Goal: Check status: Check status

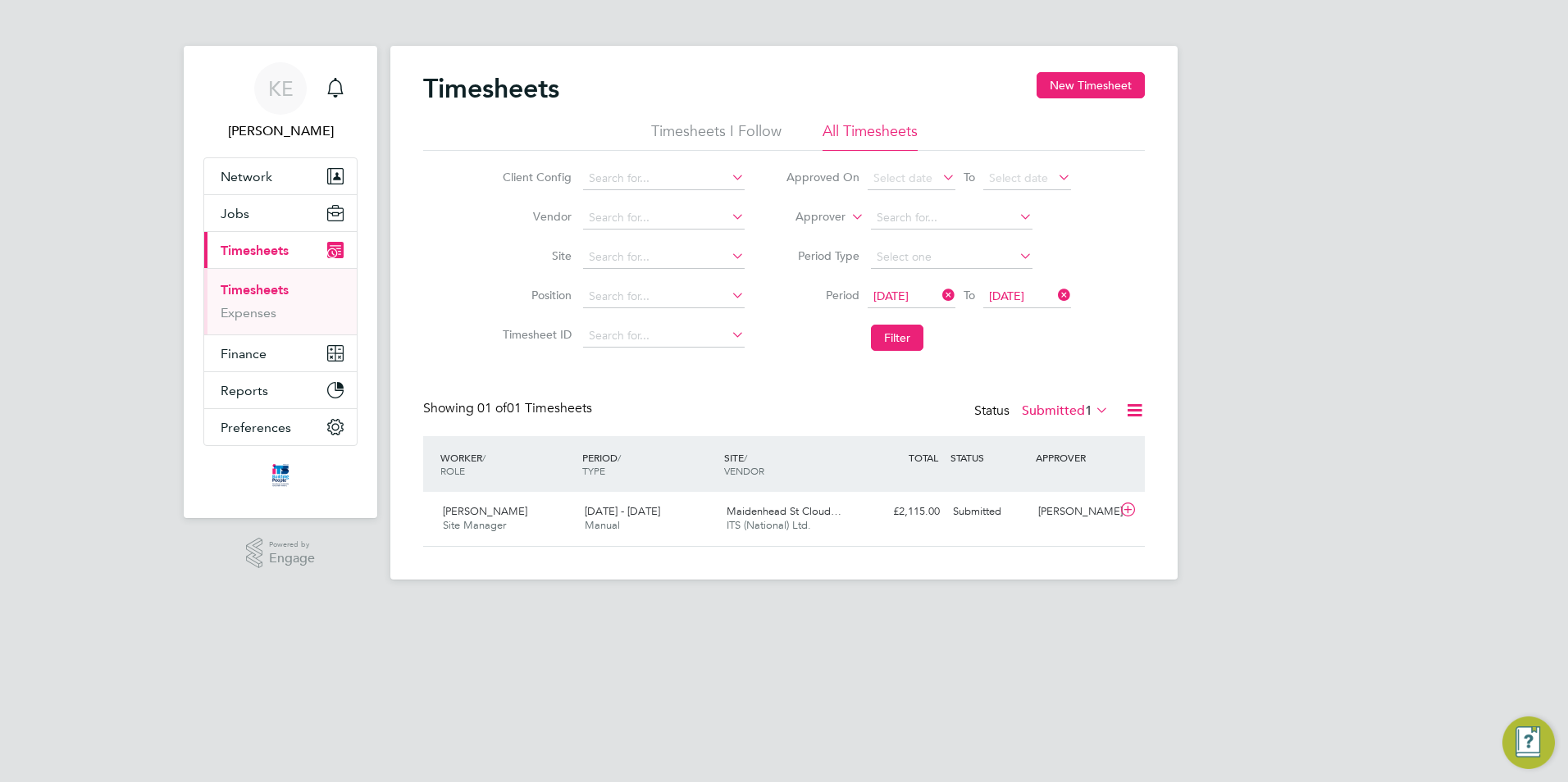
scroll to position [42, 142]
click at [739, 518] on span "Maidenhead St Cloud…" at bounding box center [784, 511] width 115 height 14
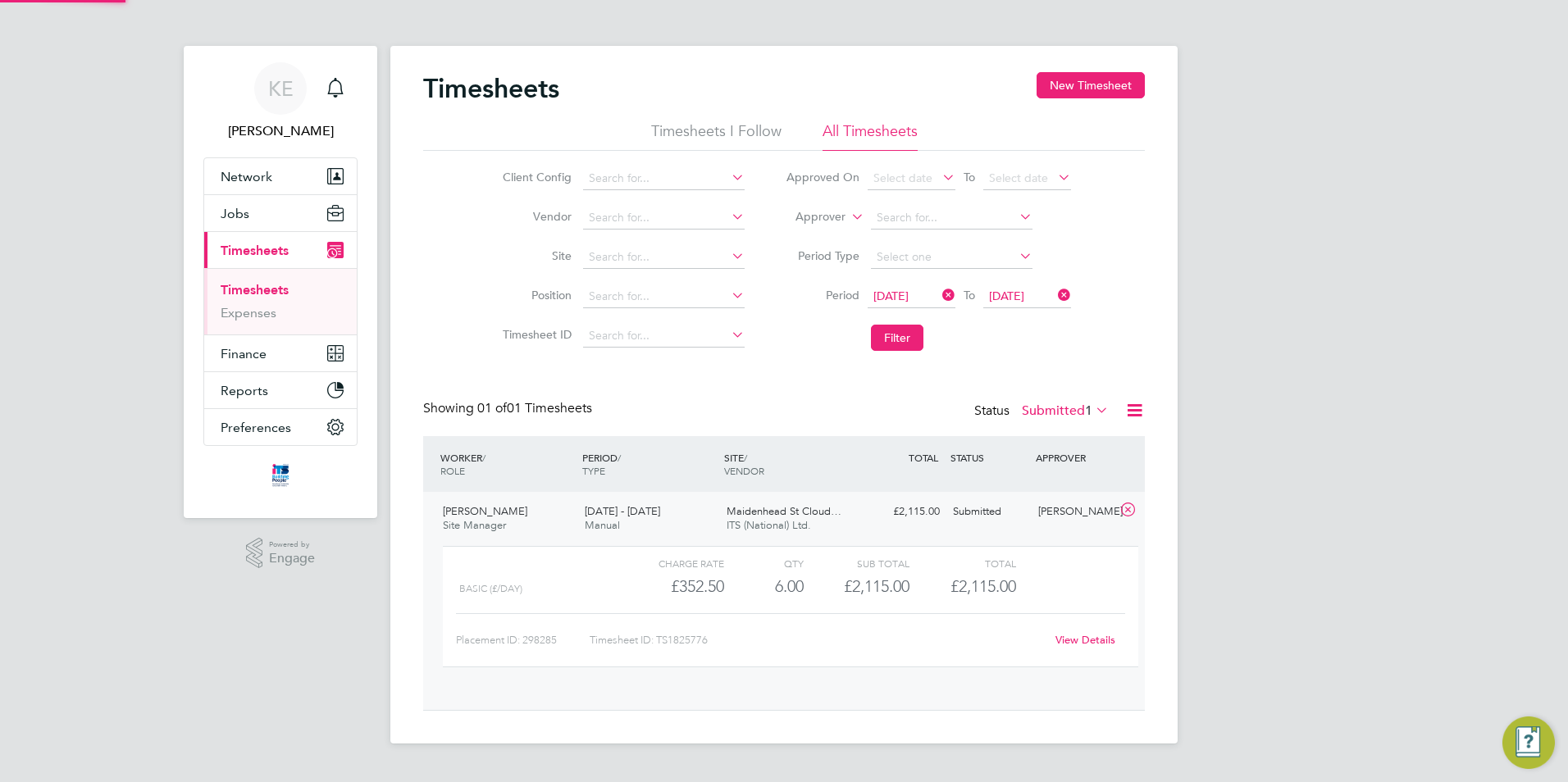
scroll to position [28, 160]
click at [914, 335] on button "Filter" at bounding box center [897, 338] width 52 height 26
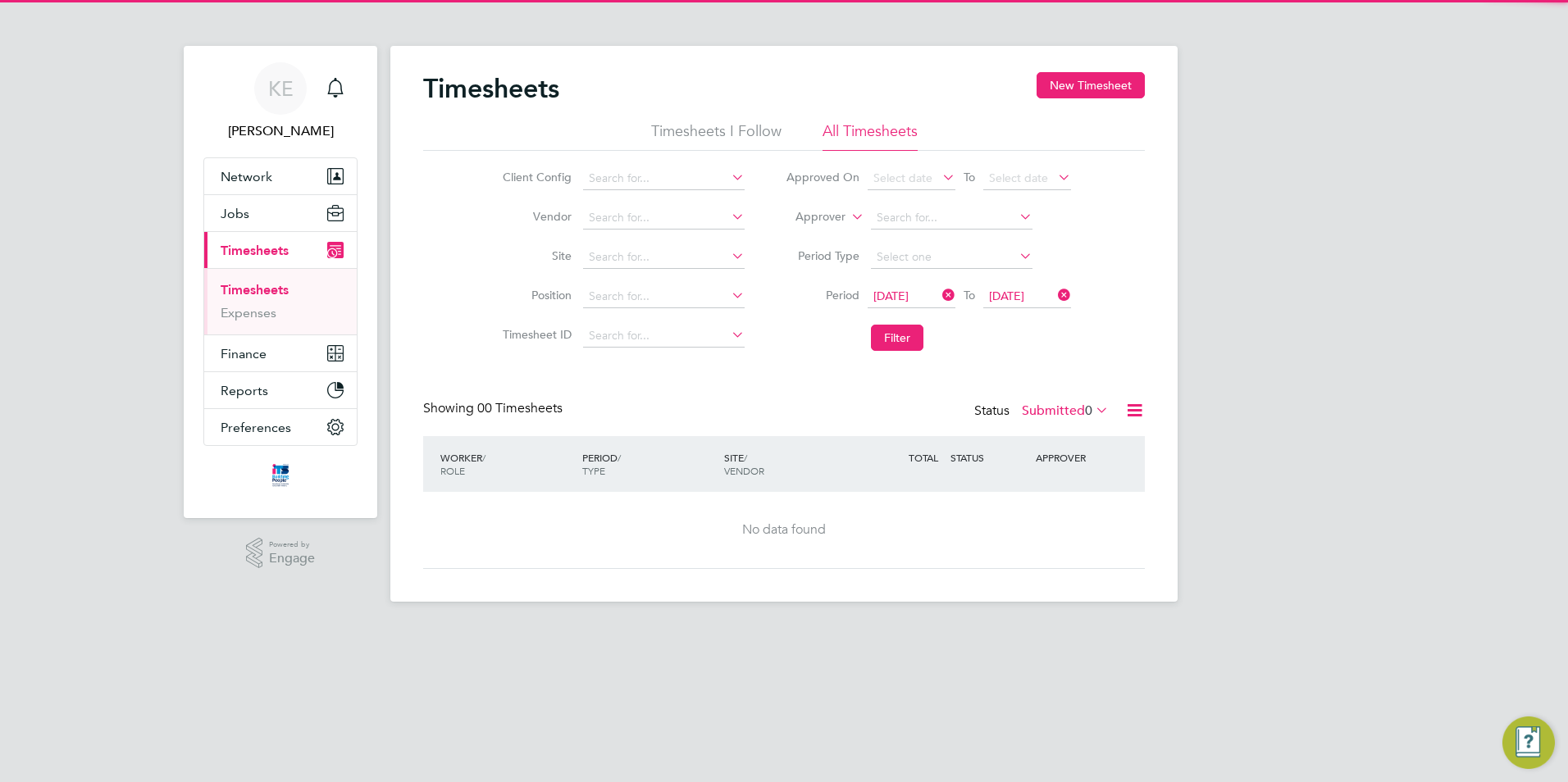
click at [1049, 405] on label "Submitted 0" at bounding box center [1066, 410] width 87 height 17
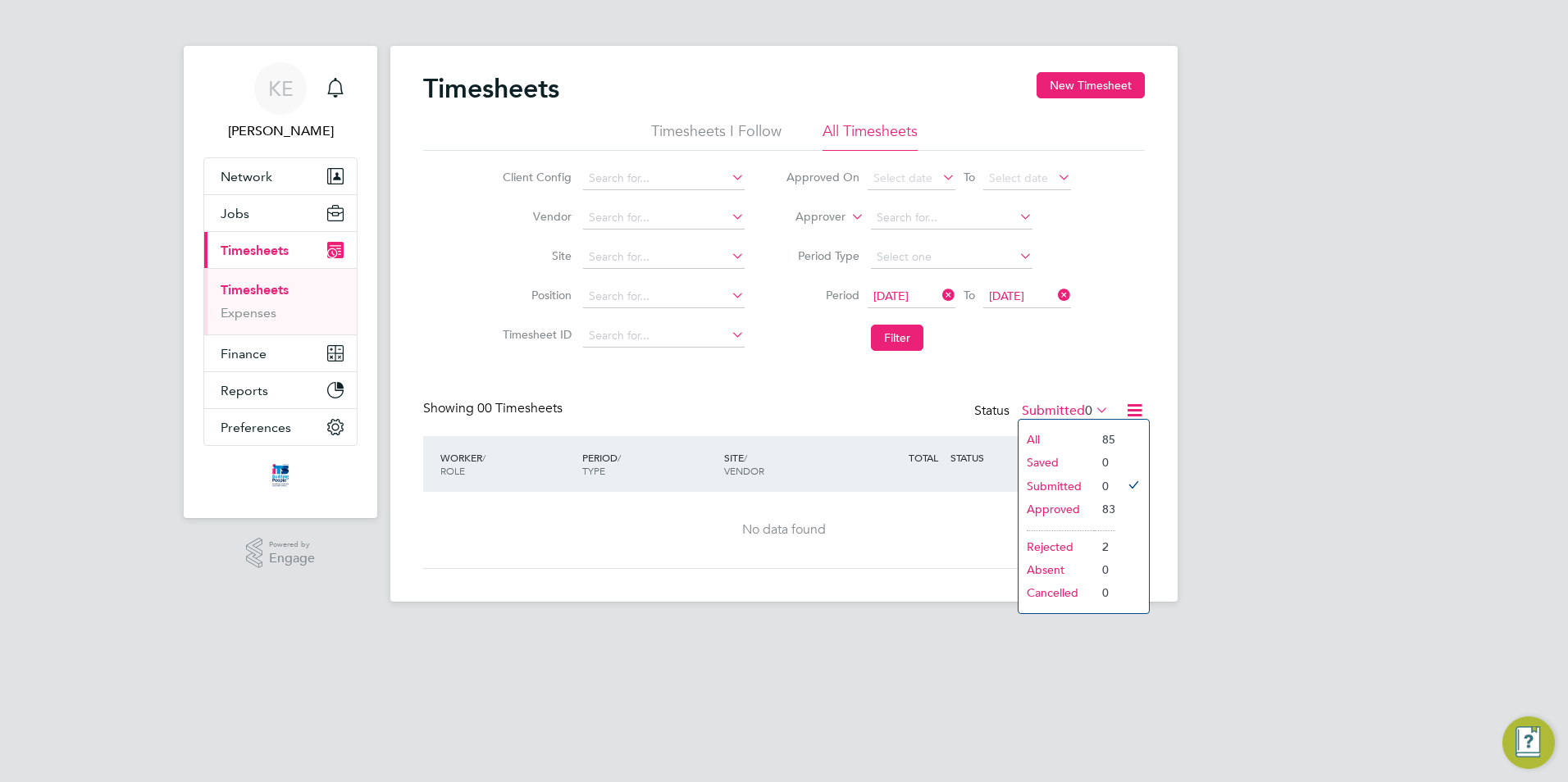
click at [1063, 511] on li "Approved" at bounding box center [1056, 509] width 75 height 23
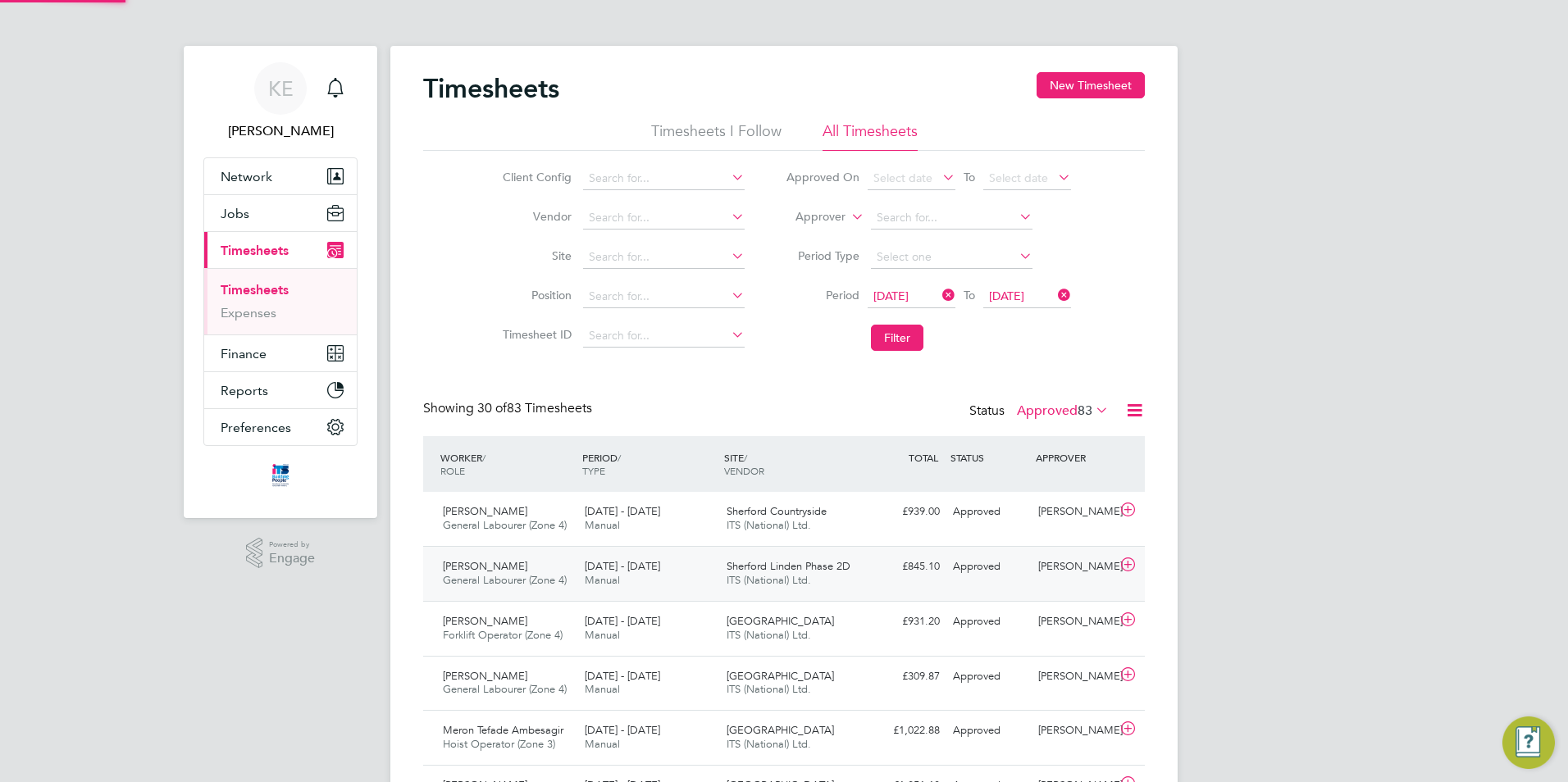
scroll to position [0, 0]
click at [617, 257] on input at bounding box center [664, 257] width 162 height 23
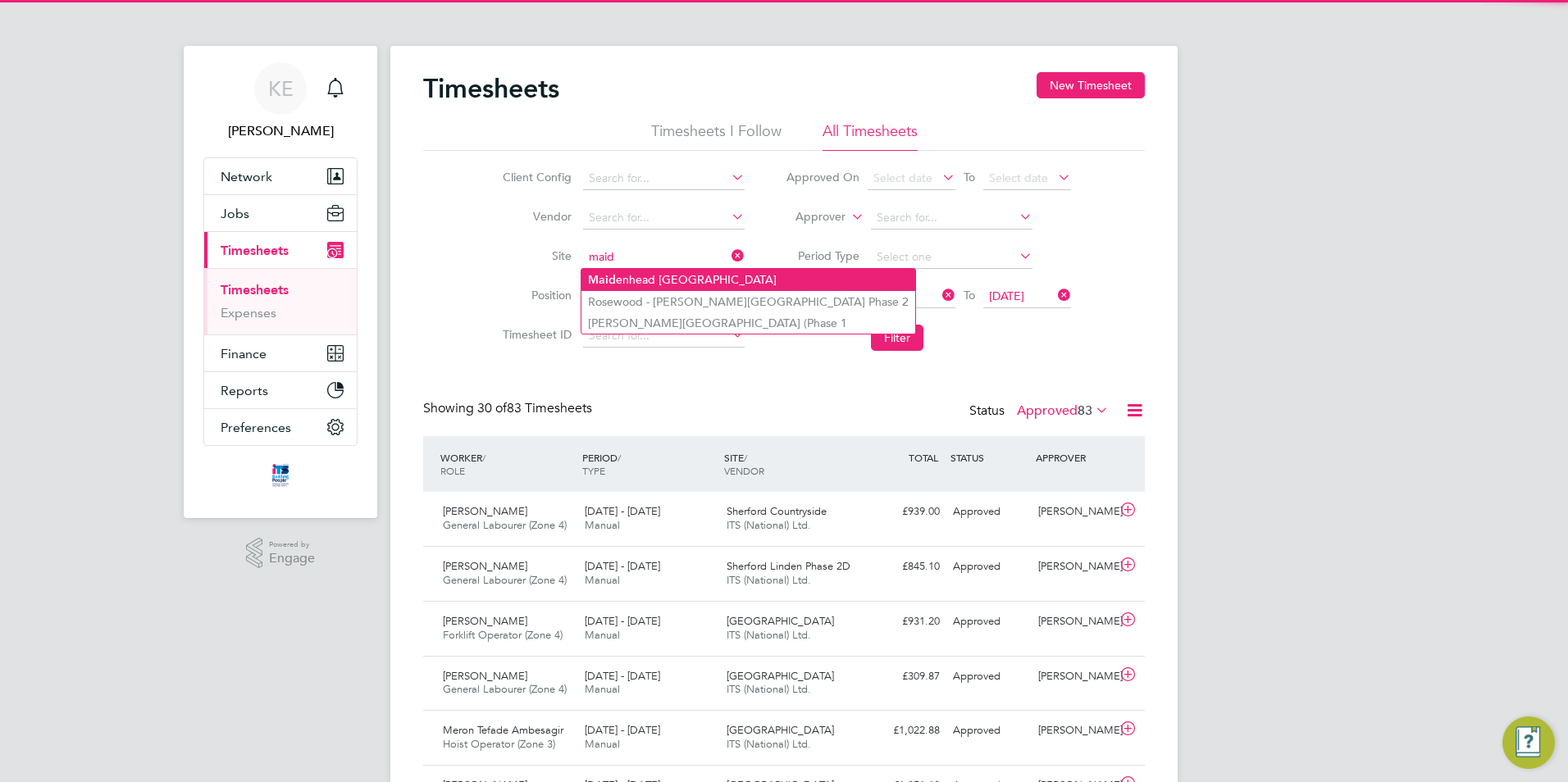
click at [652, 272] on li "Maid enhead [GEOGRAPHIC_DATA]" at bounding box center [748, 279] width 334 height 22
type input "[GEOGRAPHIC_DATA]"
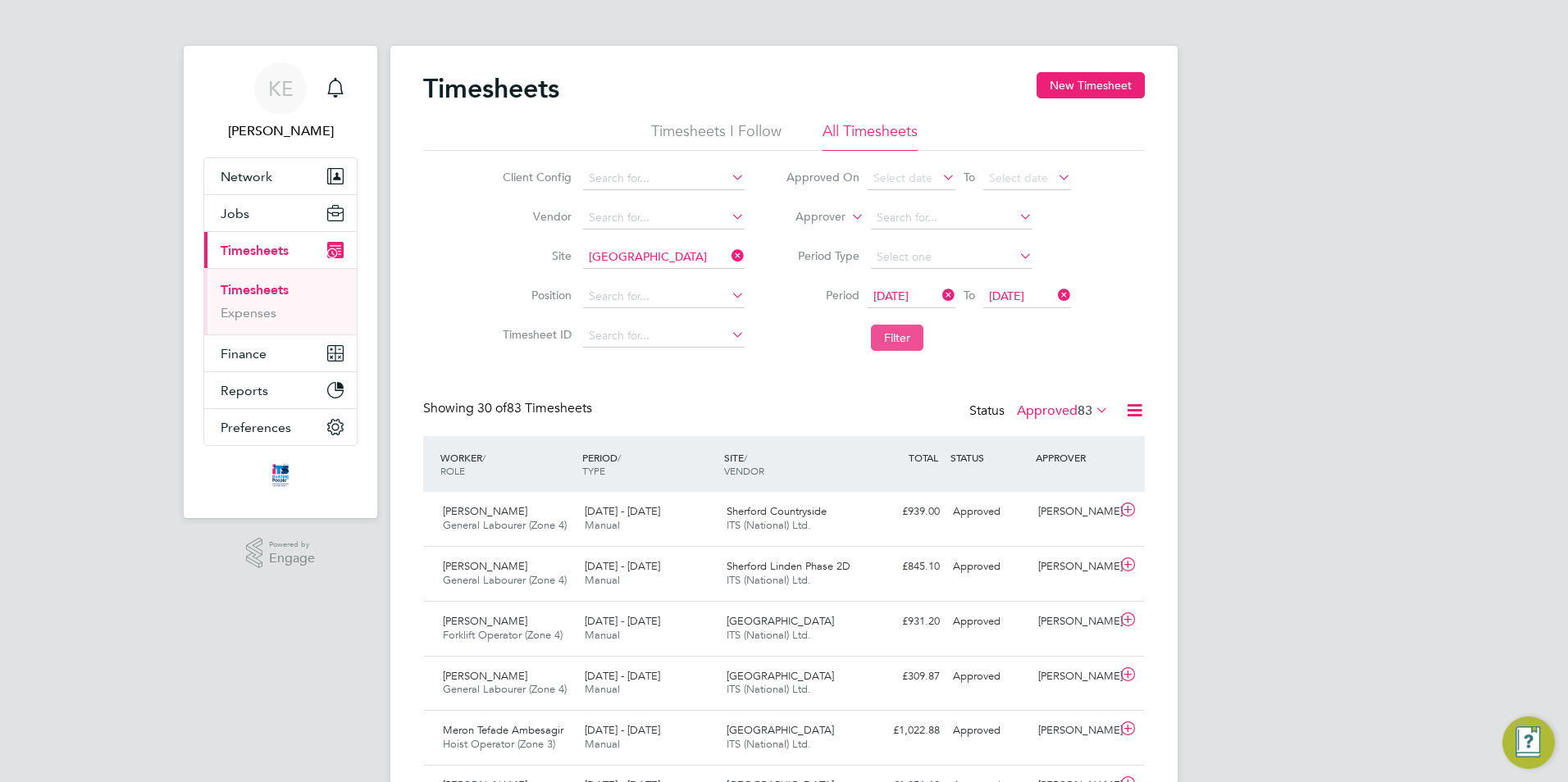
click at [888, 336] on button "Filter" at bounding box center [897, 338] width 52 height 26
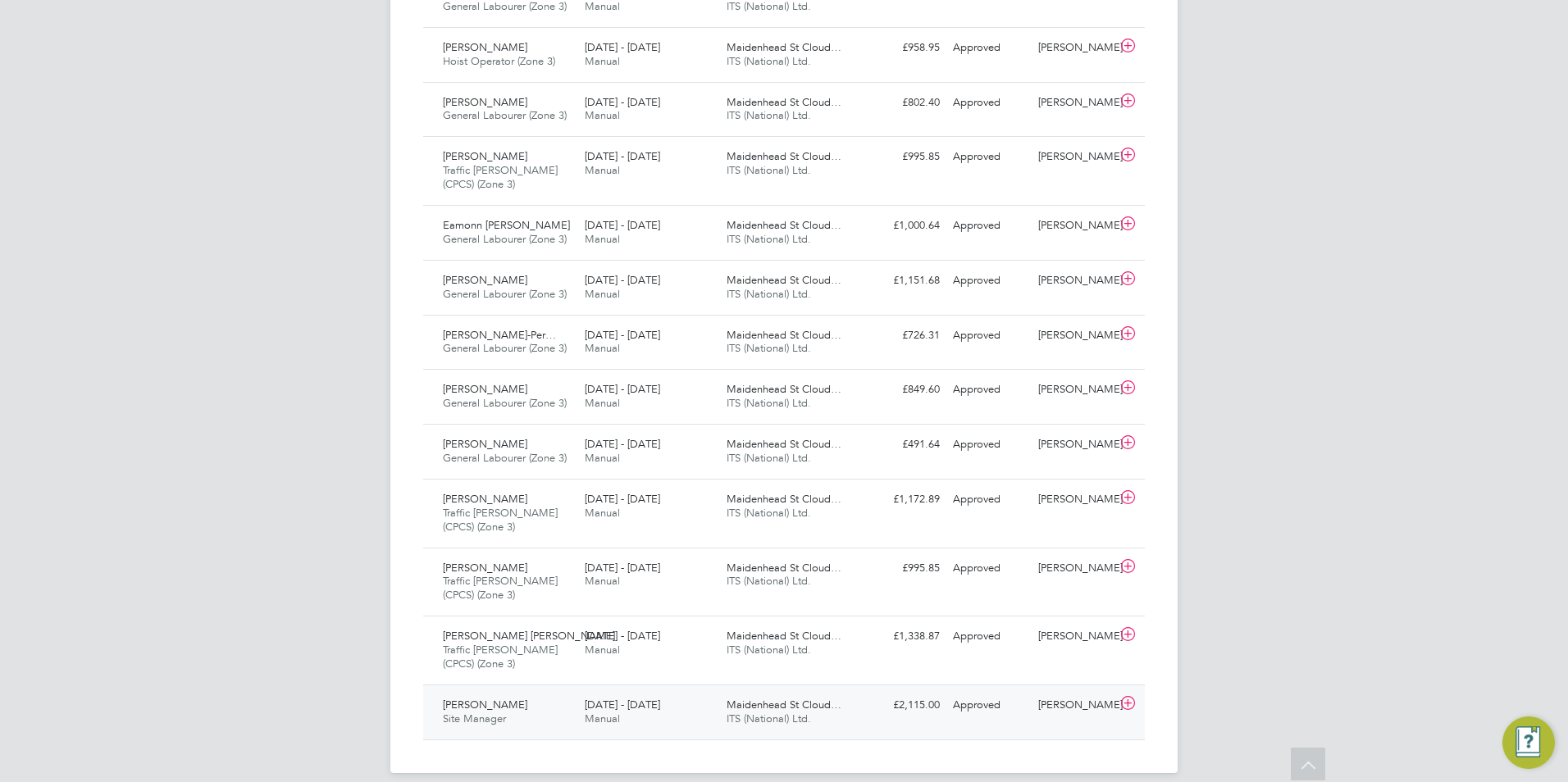
click at [569, 714] on div "[PERSON_NAME] Site Manager [DATE] - [DATE]" at bounding box center [507, 712] width 142 height 41
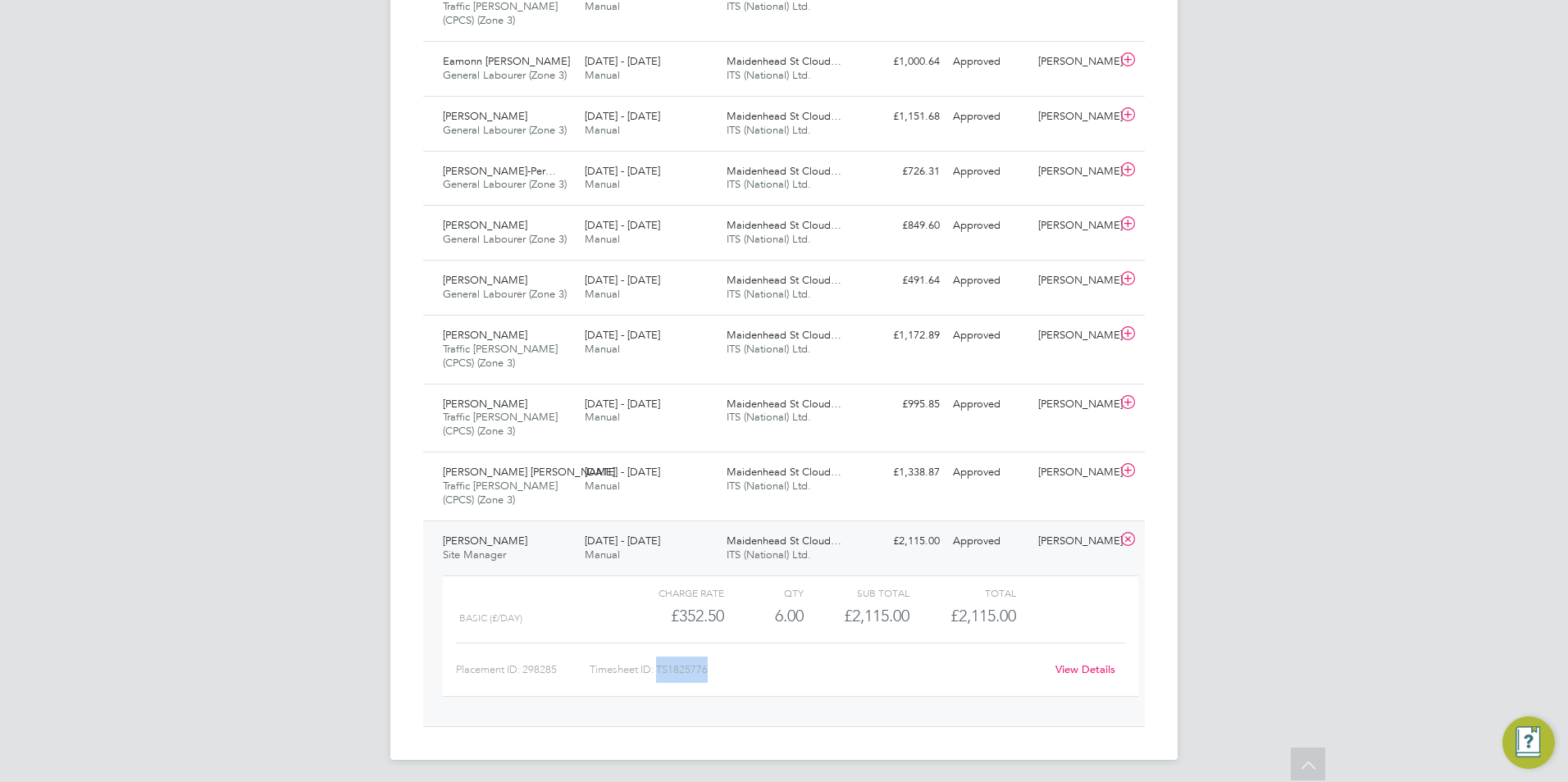
drag, startPoint x: 712, startPoint y: 667, endPoint x: 659, endPoint y: 669, distance: 53.0
click at [659, 669] on div "Timesheet ID: TS1825776" at bounding box center [817, 670] width 455 height 26
copy div "TS1825776"
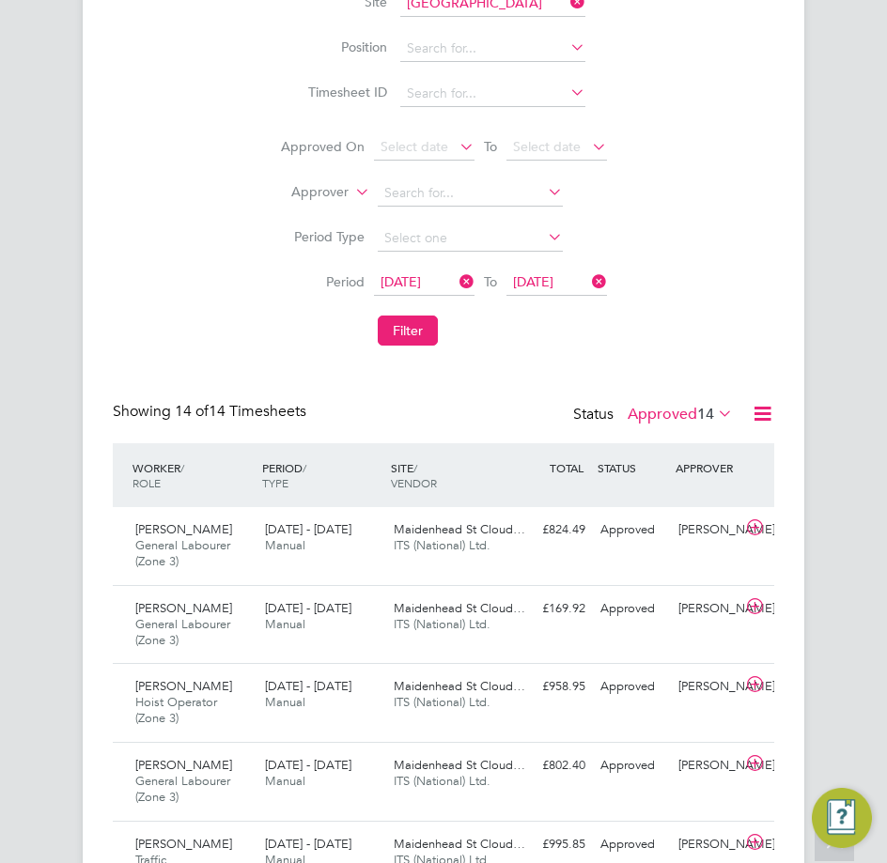
scroll to position [9, 9]
